Goal: Transaction & Acquisition: Download file/media

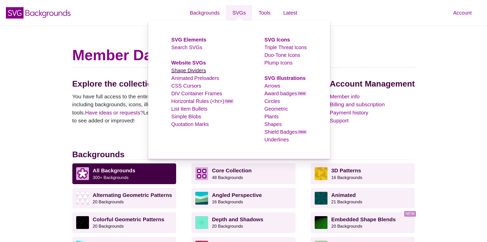
click at [193, 70] on link "Shape Dividers" at bounding box center [188, 71] width 35 height 6
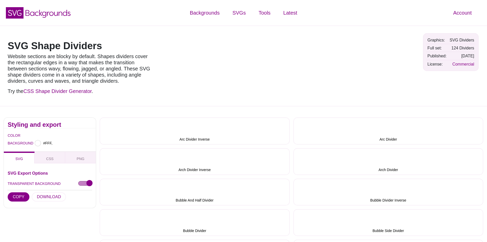
type input "#FFFFFF"
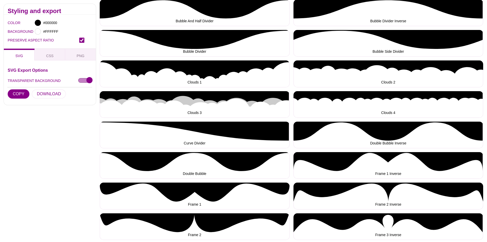
scroll to position [384, 0]
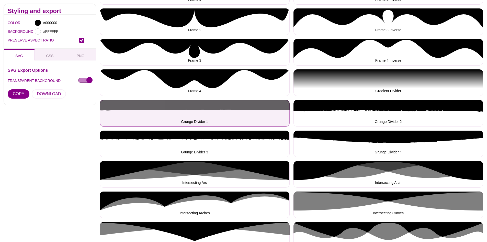
click at [250, 111] on button "Grunge Divider 1" at bounding box center [195, 113] width 190 height 27
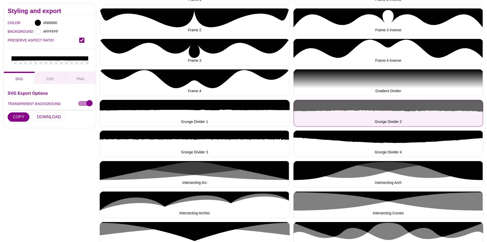
click at [404, 110] on button "Grunge Divider 2" at bounding box center [389, 113] width 190 height 27
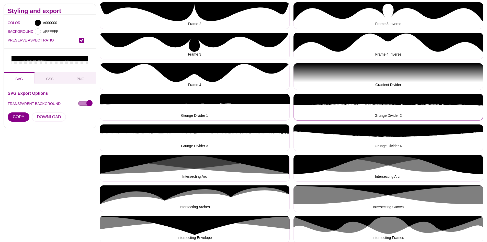
scroll to position [358, 0]
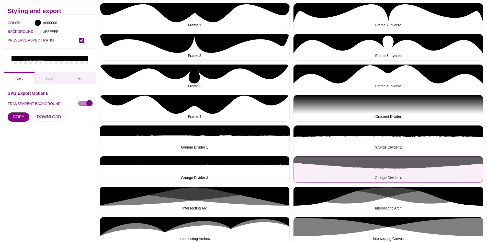
click at [368, 166] on button "Grunge Divider 4" at bounding box center [389, 169] width 190 height 27
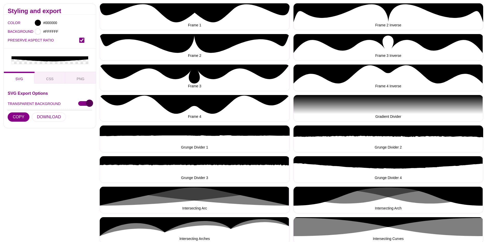
click at [81, 102] on input "TRANSPARENT BACKGROUND" at bounding box center [85, 103] width 14 height 5
checkbox input "true"
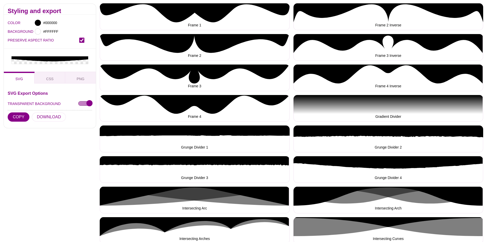
click at [83, 42] on input "PRESERVE ASPECT RATIO" at bounding box center [81, 40] width 5 height 5
click at [82, 42] on input "PRESERVE ASPECT RATIO" at bounding box center [81, 40] width 5 height 5
checkbox input "true"
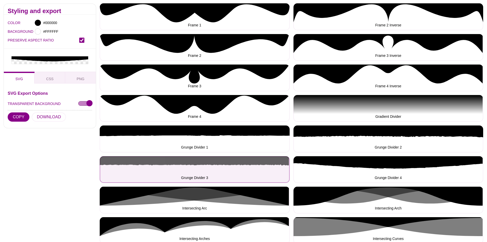
click at [220, 168] on button "Grunge Divider 3" at bounding box center [195, 169] width 190 height 27
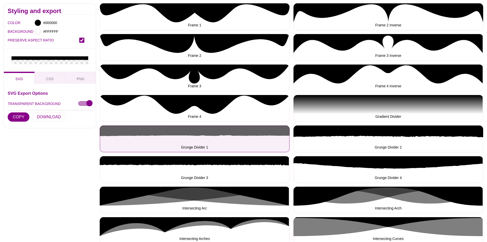
click at [176, 136] on button "Grunge Divider 1" at bounding box center [195, 138] width 190 height 27
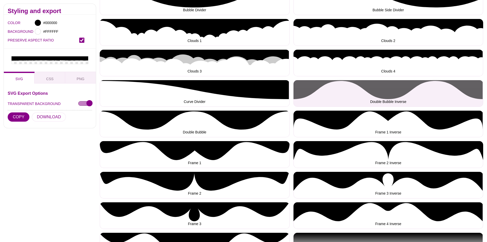
scroll to position [384, 0]
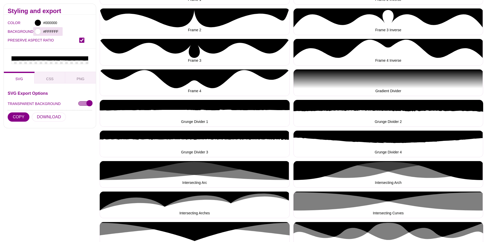
click at [39, 30] on div at bounding box center [38, 31] width 6 height 6
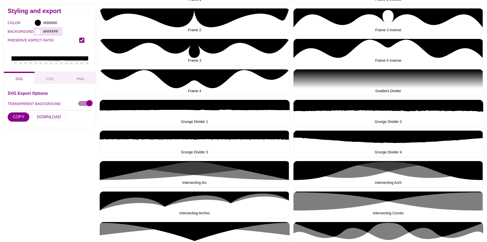
click at [39, 33] on div at bounding box center [38, 31] width 6 height 6
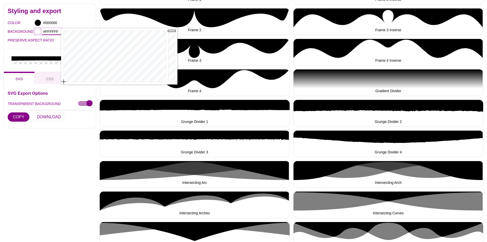
click at [48, 32] on input "#FFFFFF" at bounding box center [51, 31] width 19 height 7
click at [49, 32] on input "#FFFFFF" at bounding box center [51, 31] width 19 height 7
type input "#343949"
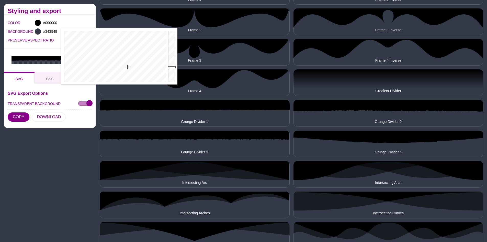
click at [45, 44] on div "PRESERVE ASPECT RATIO" at bounding box center [50, 40] width 84 height 9
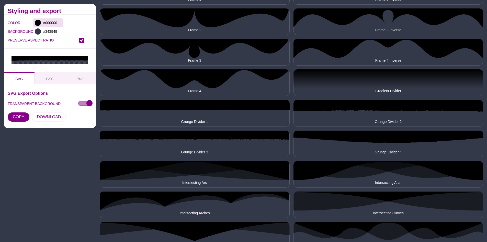
click at [38, 23] on div at bounding box center [38, 23] width 6 height 6
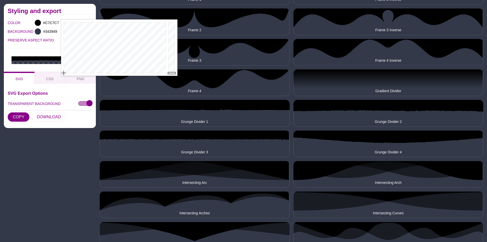
click at [175, 33] on div at bounding box center [172, 47] width 10 height 56
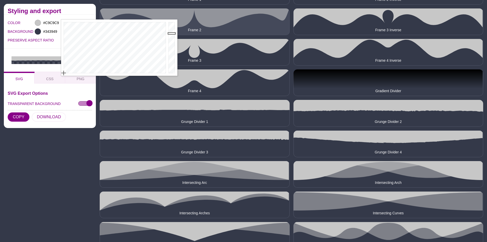
type input "#FFFFFF"
drag, startPoint x: 174, startPoint y: 33, endPoint x: 171, endPoint y: 19, distance: 14.1
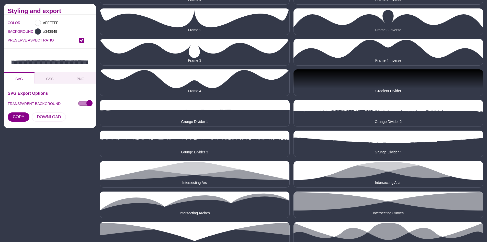
click at [38, 54] on div at bounding box center [50, 60] width 92 height 23
click at [83, 41] on input "PRESERVE ASPECT RATIO" at bounding box center [81, 40] width 5 height 5
checkbox input "true"
click at [44, 80] on button "CSS" at bounding box center [50, 78] width 31 height 12
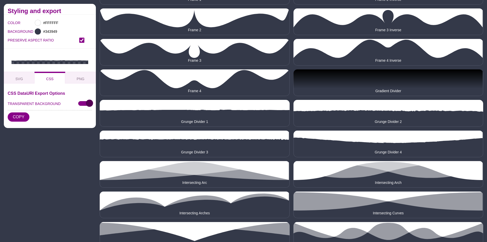
click at [81, 102] on input "TRANSPARENT BACKGROUND" at bounding box center [85, 103] width 14 height 5
click at [79, 103] on input "TRANSPARENT BACKGROUND" at bounding box center [85, 103] width 14 height 5
checkbox input "true"
click at [27, 74] on button "SVG" at bounding box center [19, 78] width 31 height 12
click at [42, 121] on button "DOWNLOAD" at bounding box center [49, 116] width 34 height 9
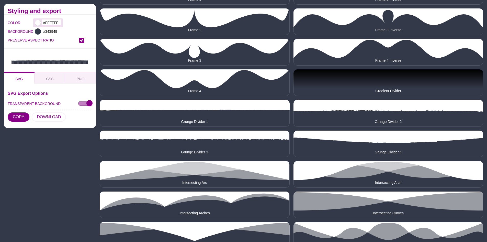
click at [50, 25] on input "#FFFFFF" at bounding box center [51, 22] width 19 height 7
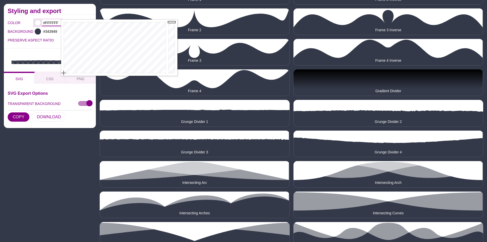
click at [52, 24] on input "#FFFFFF" at bounding box center [51, 22] width 19 height 7
click at [53, 22] on input "#FFFFFF" at bounding box center [51, 22] width 19 height 7
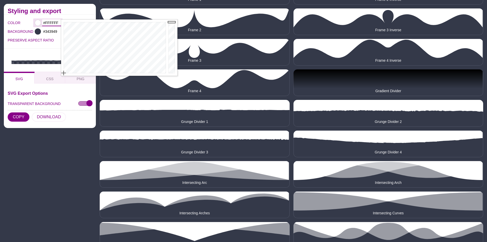
click at [53, 22] on input "#FFFFFF" at bounding box center [51, 22] width 19 height 7
click at [58, 22] on input "#FFFFFF" at bounding box center [51, 22] width 19 height 7
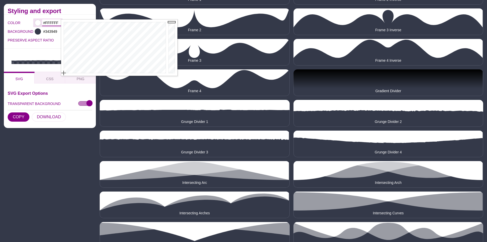
click at [52, 22] on input "#FFFFFF" at bounding box center [51, 22] width 19 height 7
type input "#343949"
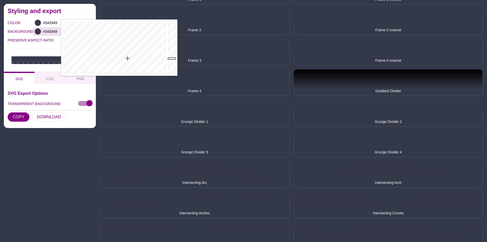
click at [40, 32] on div at bounding box center [38, 31] width 6 height 6
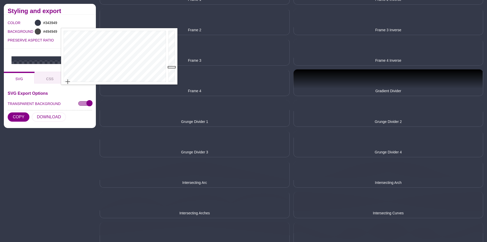
drag, startPoint x: 112, startPoint y: 66, endPoint x: 42, endPoint y: 85, distance: 71.7
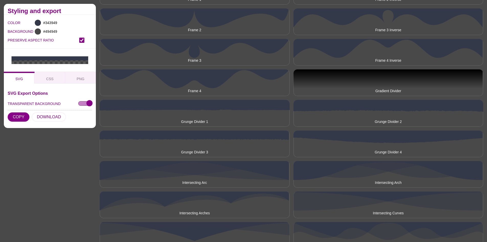
click at [47, 47] on div "COLOR #343949 BACKGROUND #494949 PRESERVE ASPECT RATIO" at bounding box center [50, 32] width 92 height 34
click at [41, 30] on div "#494949" at bounding box center [47, 31] width 29 height 9
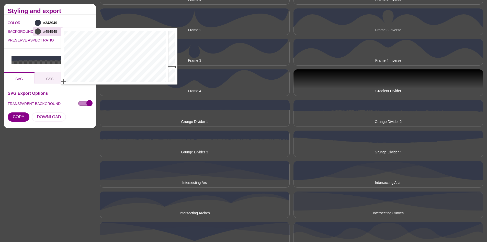
click at [41, 30] on div "#494949" at bounding box center [47, 31] width 29 height 9
click at [173, 54] on div at bounding box center [172, 56] width 10 height 56
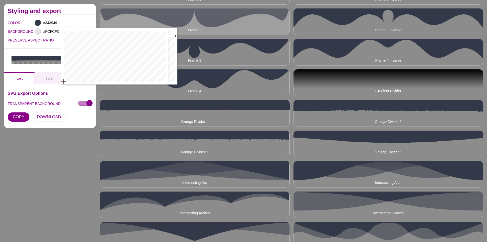
type input "#FFFFFF"
drag, startPoint x: 173, startPoint y: 36, endPoint x: 173, endPoint y: 27, distance: 9.2
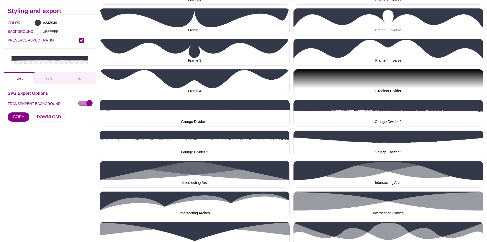
click at [52, 47] on div "COLOR #343949 BACKGROUND #FFFFFF PRESERVE ASPECT RATIO" at bounding box center [50, 32] width 92 height 34
click at [39, 120] on button "DOWNLOAD" at bounding box center [49, 116] width 34 height 9
